Goal: Task Accomplishment & Management: Complete application form

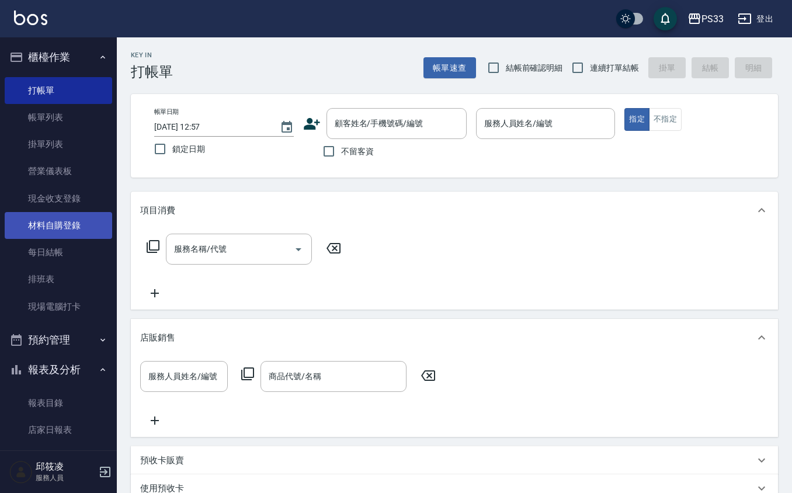
click at [59, 222] on link "材料自購登錄" at bounding box center [58, 225] width 107 height 27
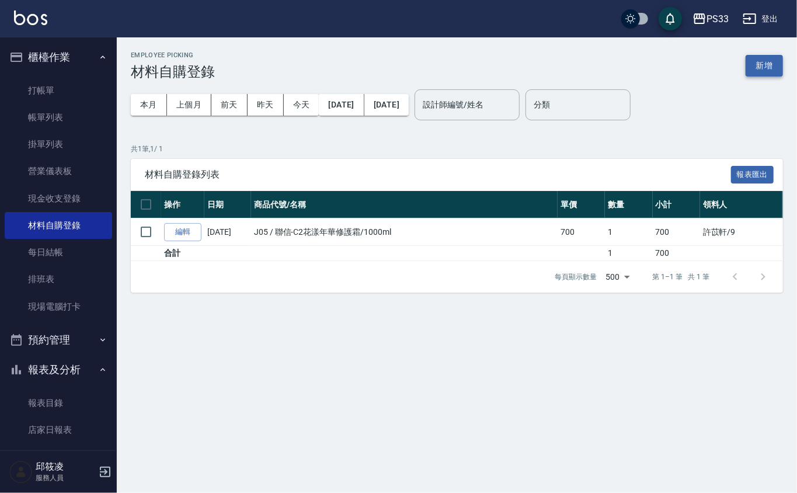
click at [758, 60] on button "新增" at bounding box center [764, 66] width 37 height 22
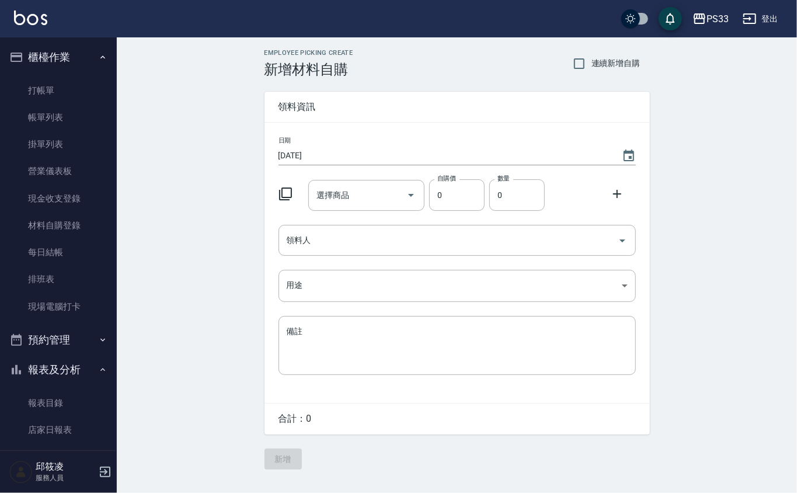
click at [291, 194] on icon at bounding box center [285, 193] width 13 height 13
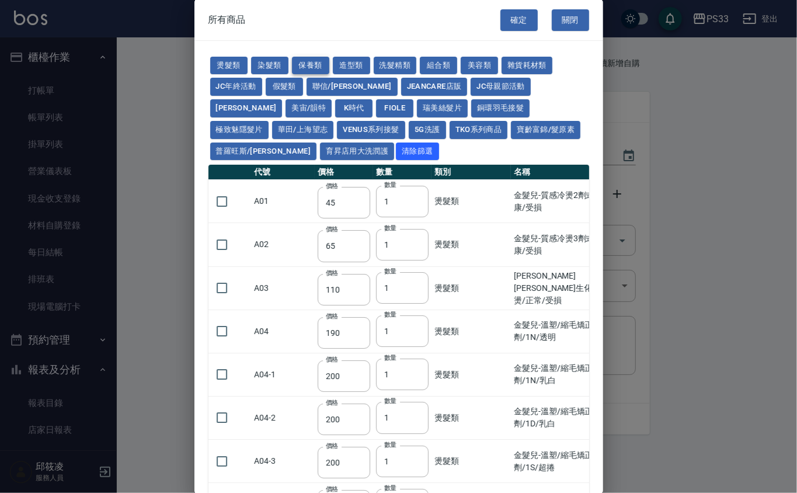
click at [321, 67] on button "保養類" at bounding box center [310, 66] width 37 height 18
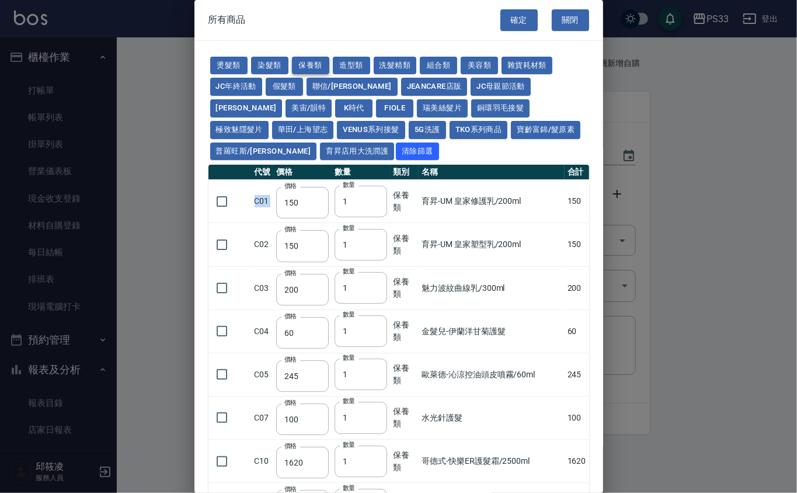
type input "150"
type input "200"
type input "60"
type input "245"
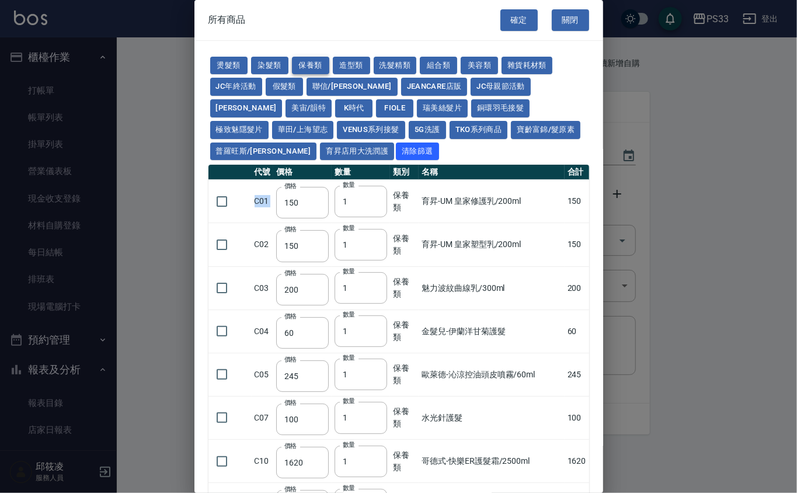
type input "100"
type input "1620"
type input "700"
type input "175"
type input "1300"
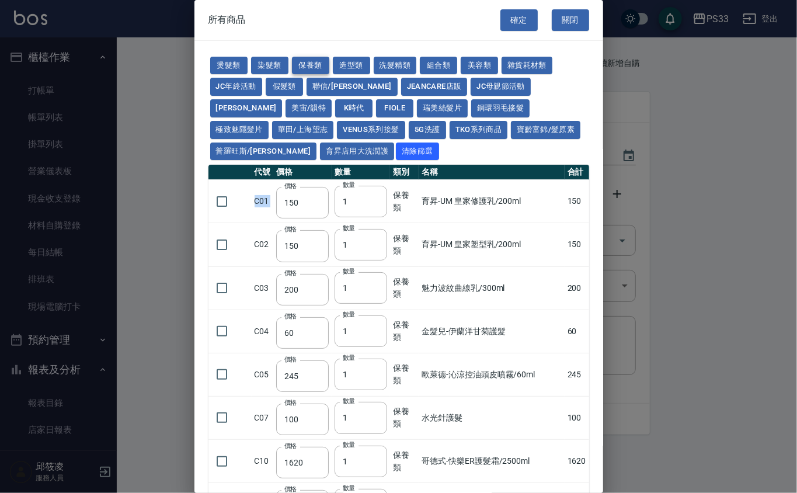
type input "250"
type input "340"
type input "53"
type input "32"
type input "340"
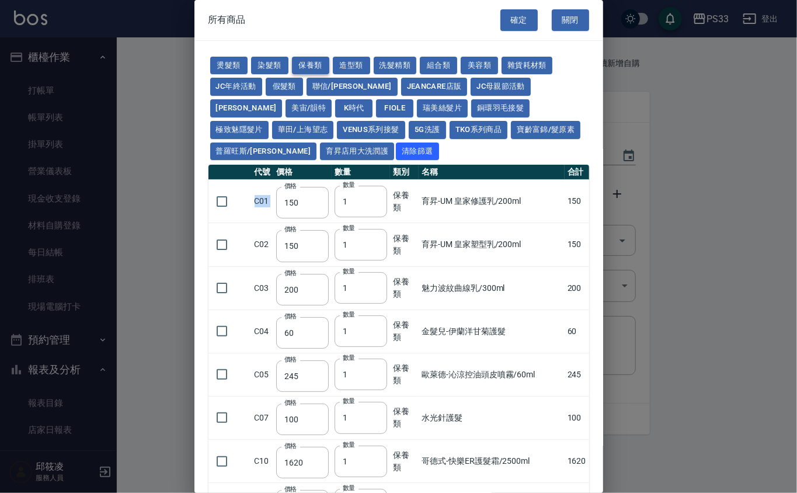
type input "53"
type input "800"
type input "208"
type input "1200"
type input "490"
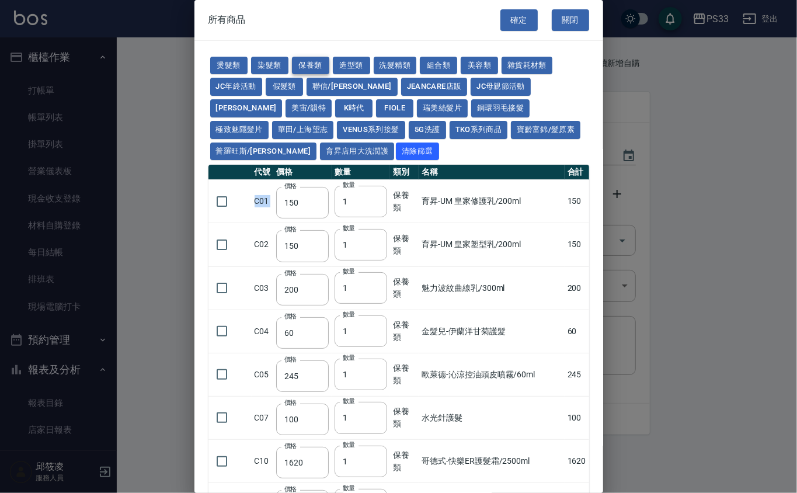
type input "60"
type input "1340"
type input "480"
type input "310"
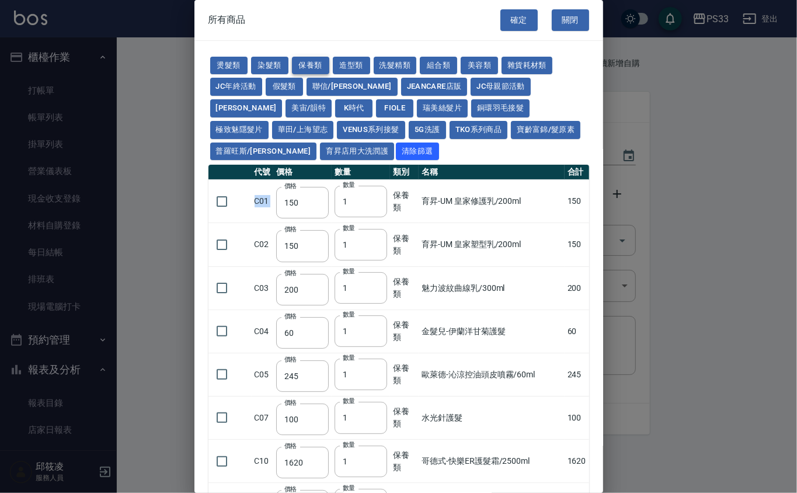
type input "310"
type input "53"
type input "1170"
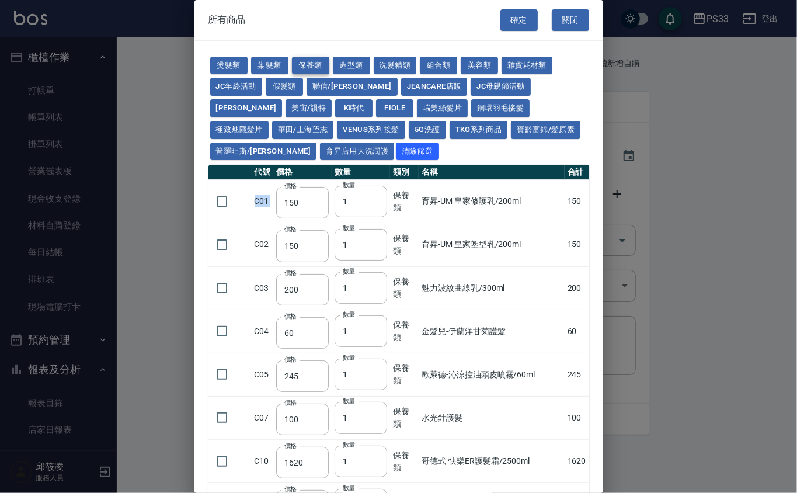
type input "1300"
type input "70"
type input "1750"
type input "2100"
type input "1750"
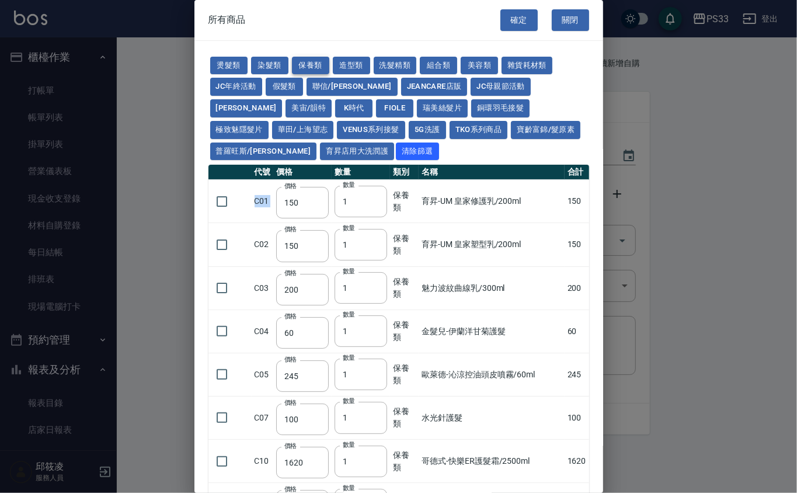
type input "2100"
type input "1750"
type input "650"
click at [560, 32] on div "確定 關閉" at bounding box center [551, 20] width 103 height 40
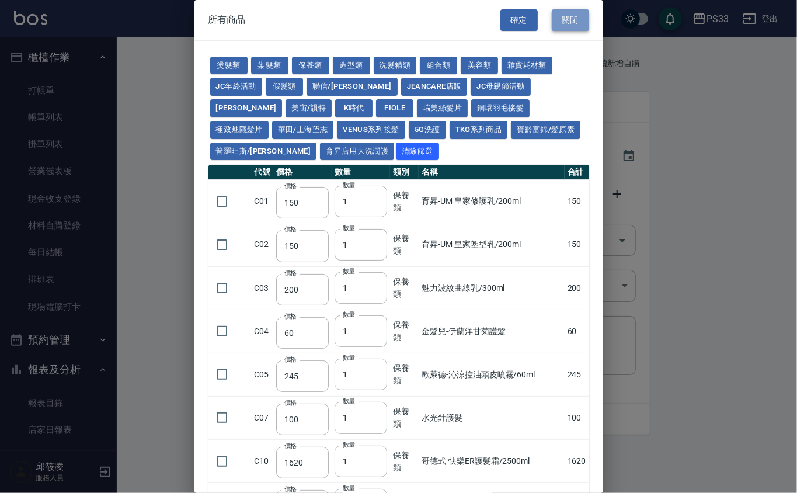
click at [563, 26] on button "關閉" at bounding box center [570, 20] width 37 height 22
